Goal: Navigation & Orientation: Find specific page/section

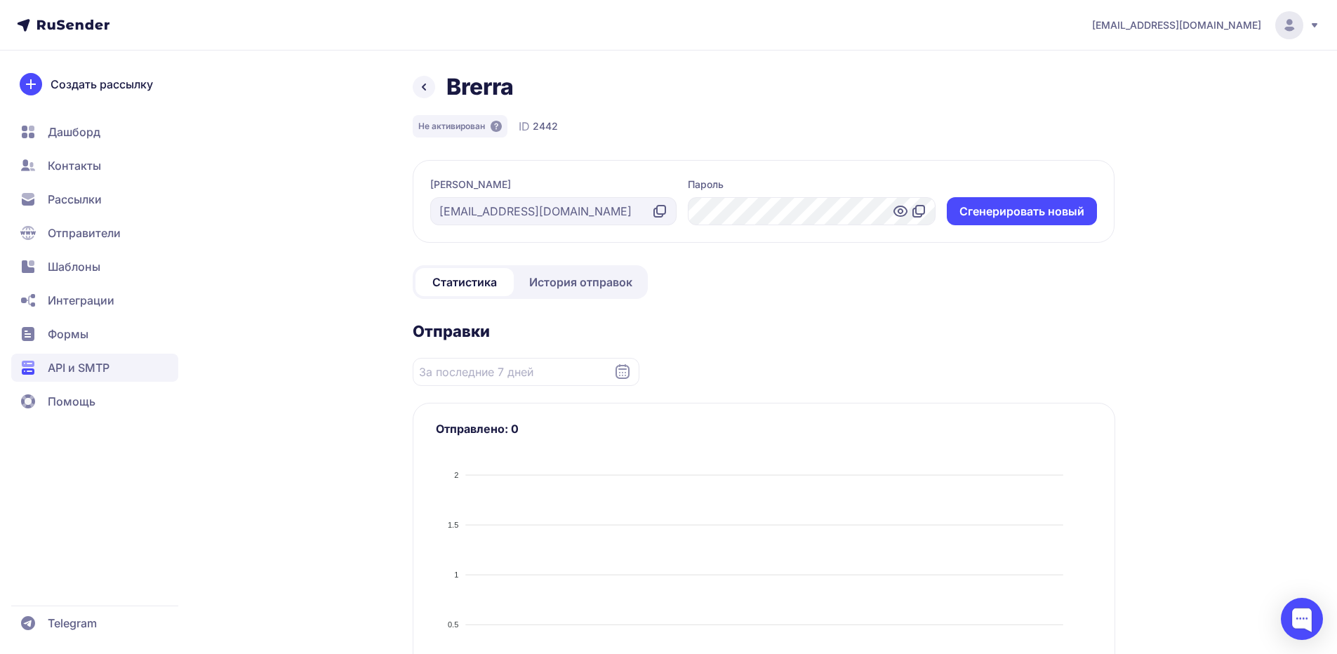
click at [95, 364] on span "API и SMTP" at bounding box center [79, 367] width 62 height 17
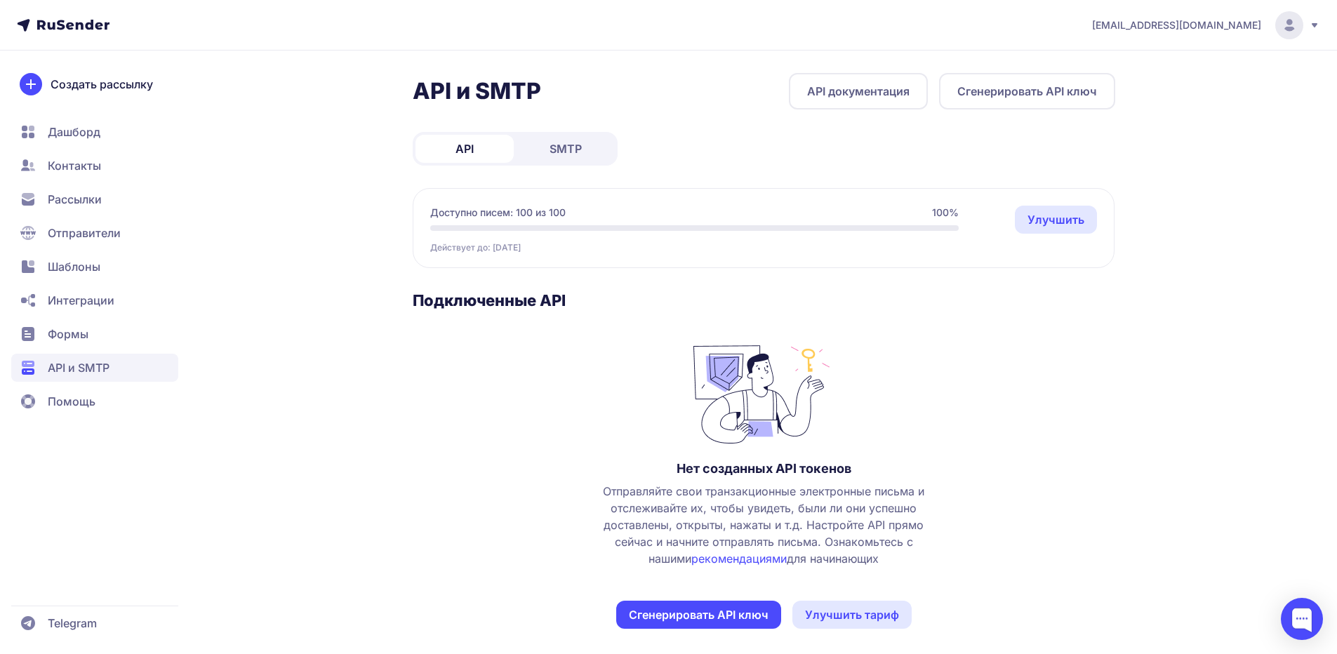
click at [557, 147] on span "SMTP" at bounding box center [566, 148] width 32 height 17
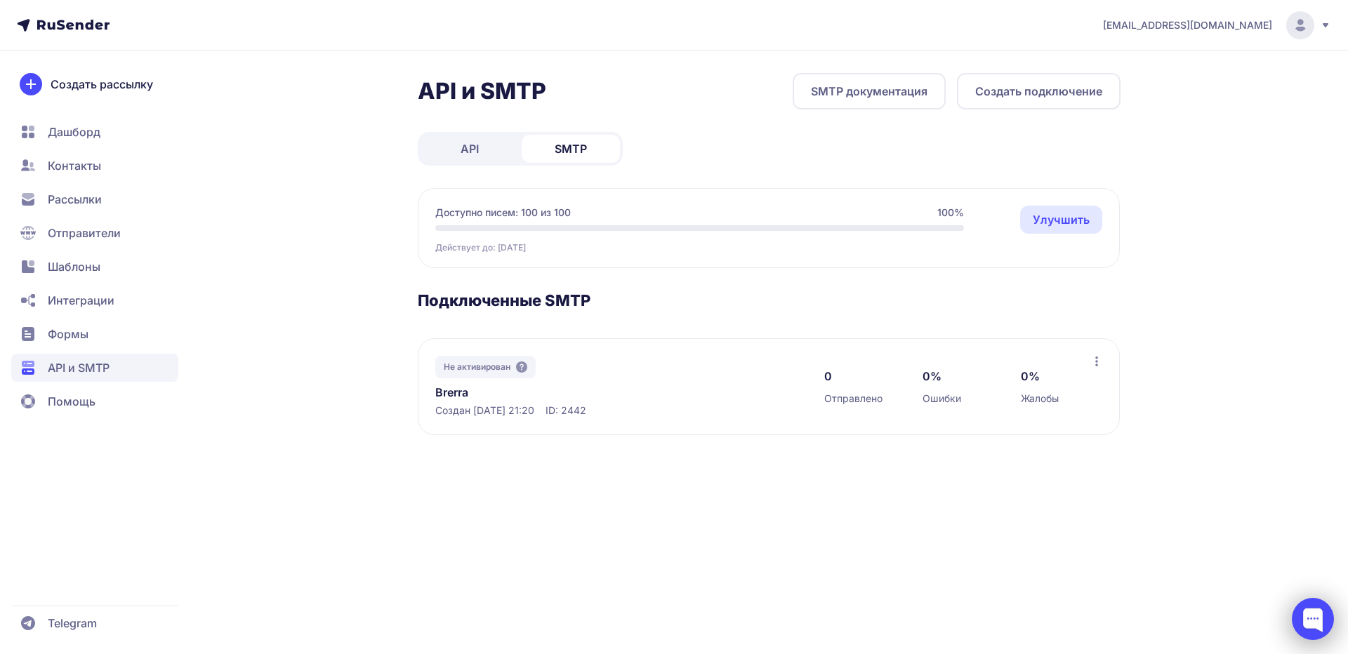
click at [1306, 608] on div at bounding box center [1313, 619] width 42 height 42
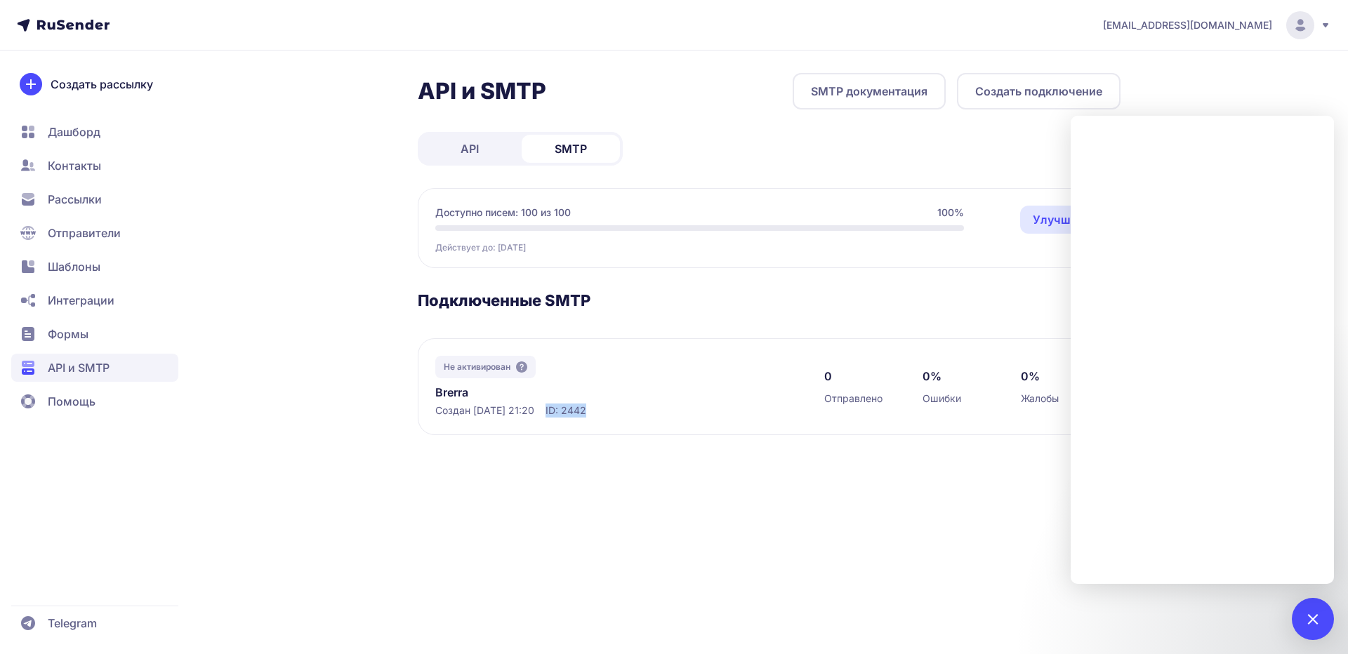
drag, startPoint x: 567, startPoint y: 409, endPoint x: 607, endPoint y: 412, distance: 40.8
click at [607, 412] on div "Создан [DATE] 21:20 ID: 2442" at bounding box center [615, 411] width 361 height 14
copy span "ID: 2442"
click at [564, 376] on div "Не активирован [PERSON_NAME] [DATE] 21:20 ID: 2442" at bounding box center [615, 387] width 361 height 62
click at [456, 394] on link "Brerra" at bounding box center [579, 392] width 288 height 17
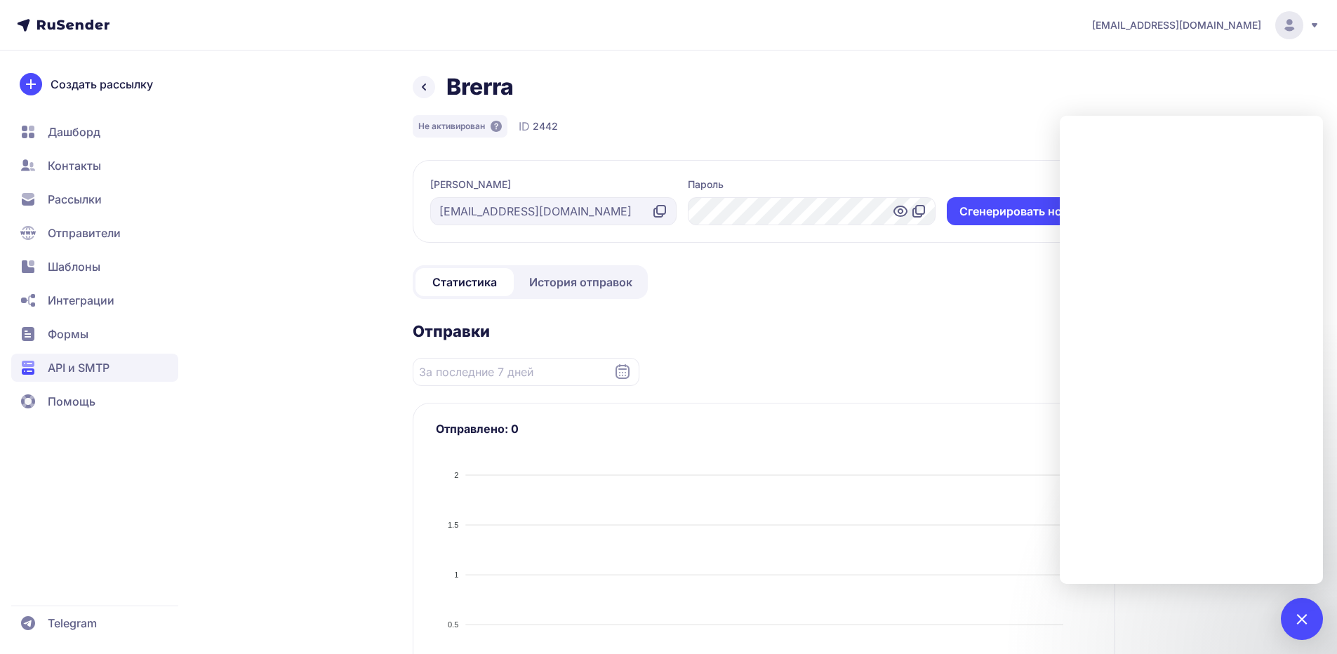
click at [423, 93] on icon at bounding box center [424, 87] width 17 height 17
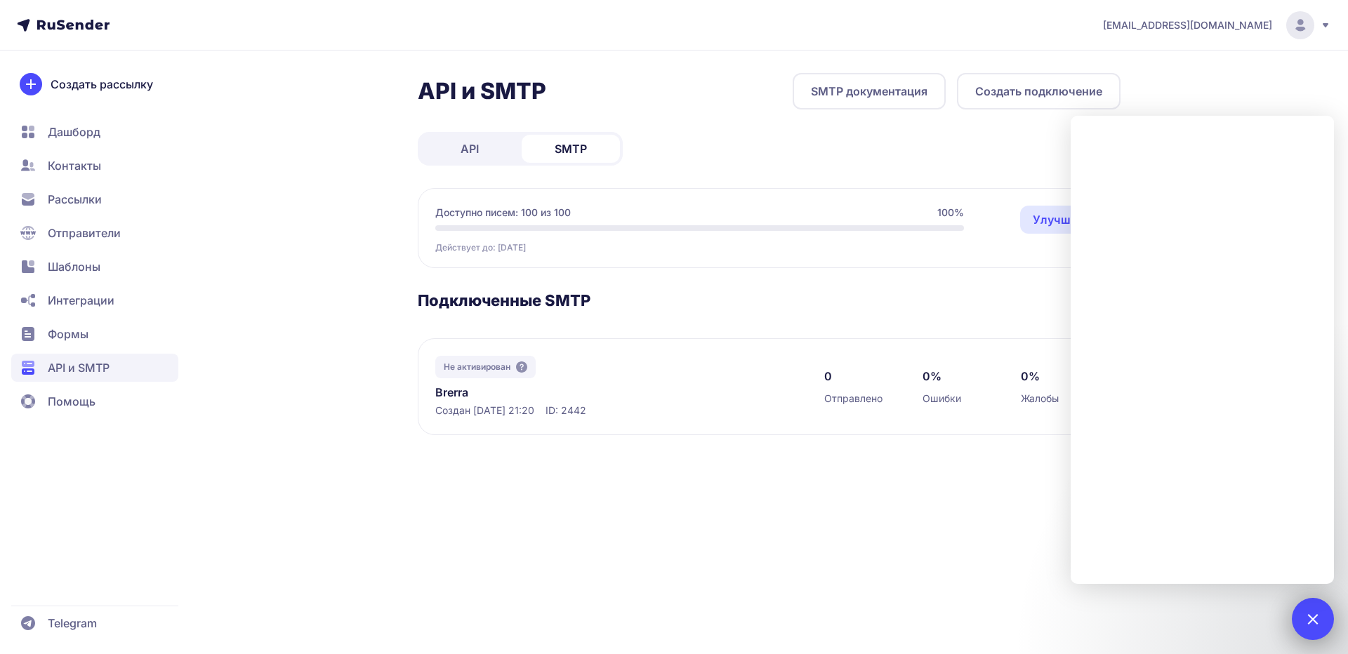
click at [1321, 617] on div at bounding box center [1313, 619] width 42 height 42
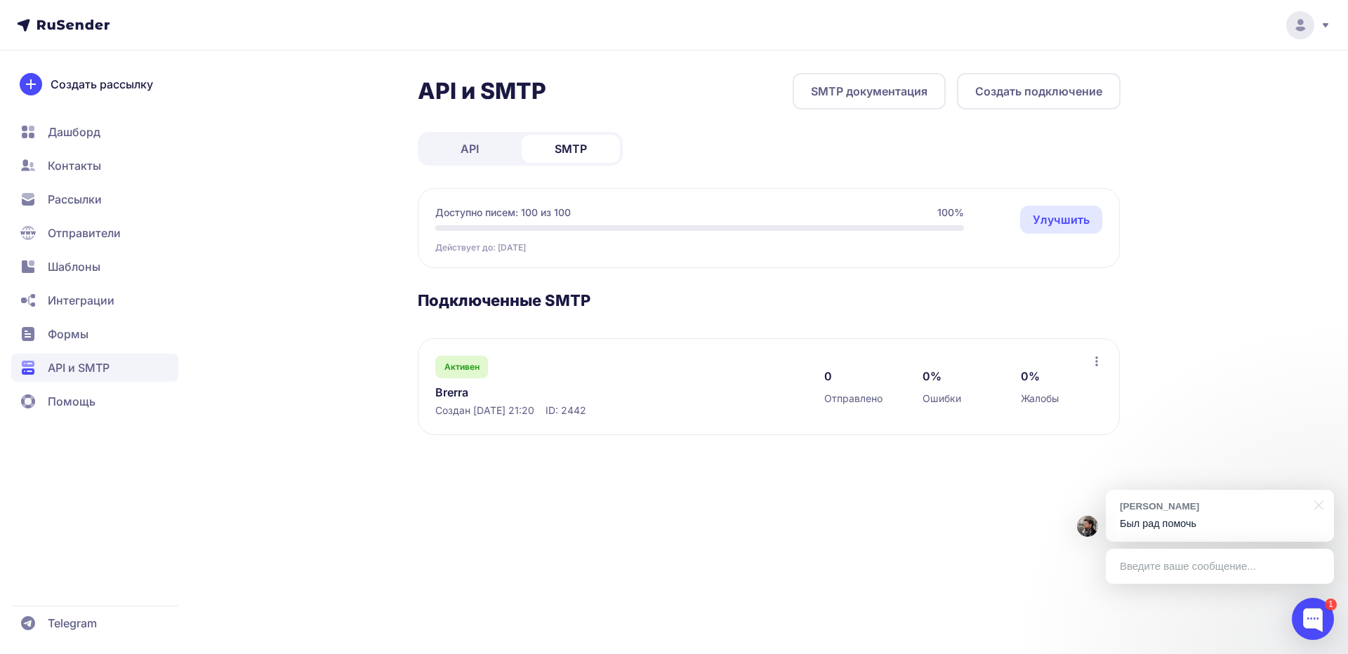
click at [1181, 516] on div "[PERSON_NAME] рад помочь" at bounding box center [1220, 516] width 228 height 52
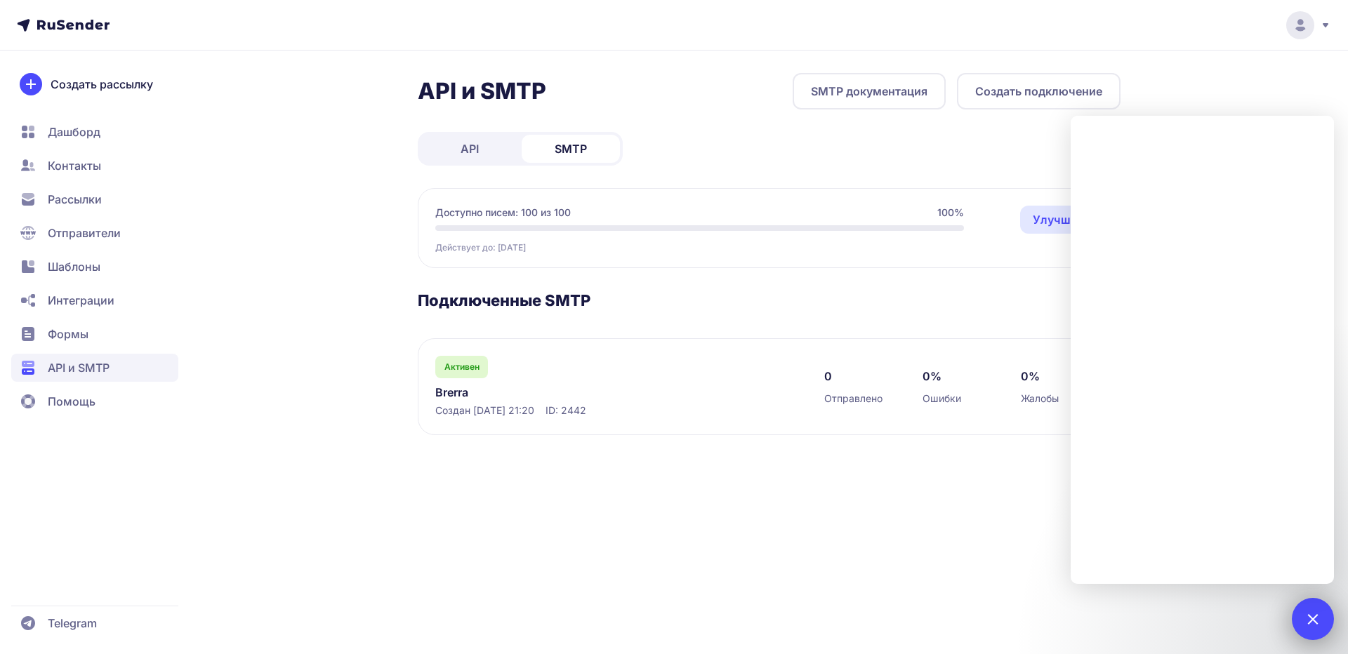
click at [1323, 610] on div "1" at bounding box center [1313, 619] width 42 height 42
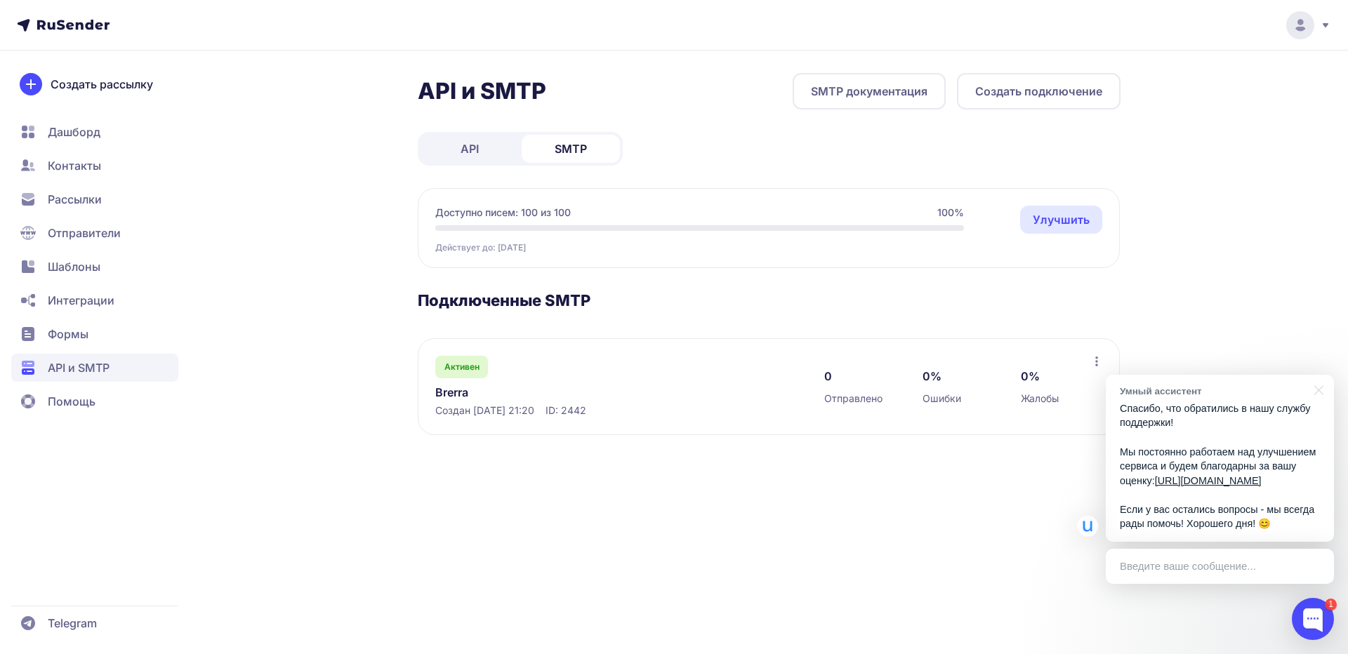
click at [1229, 477] on link "https://uteam.omnidesk.ru/rating/li...AbZkkrUVSV" at bounding box center [1208, 480] width 107 height 11
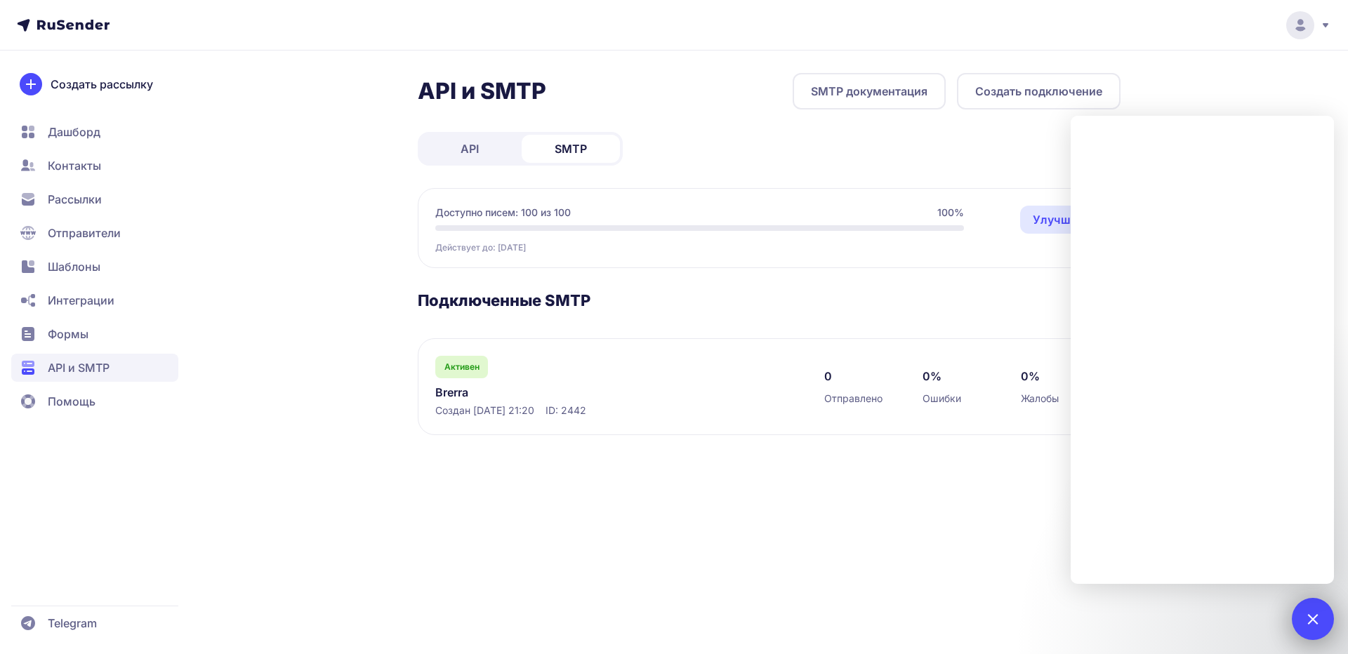
click at [1306, 623] on div "1" at bounding box center [1313, 619] width 42 height 42
